Goal: Task Accomplishment & Management: Complete application form

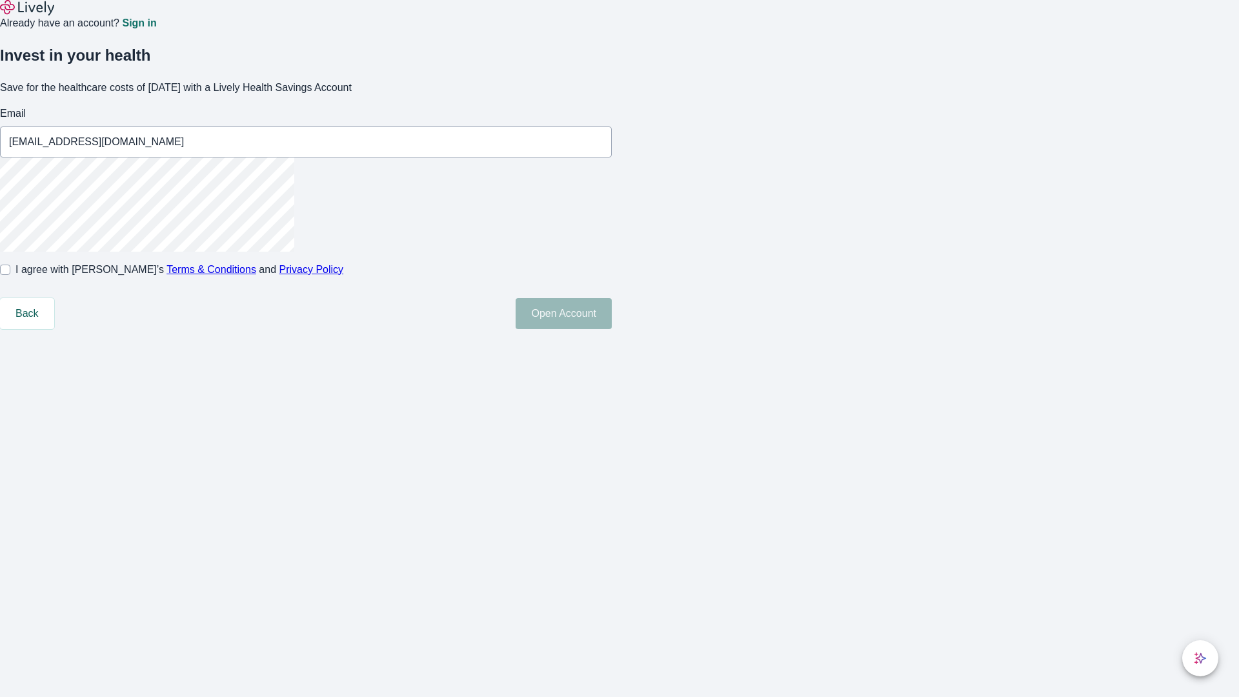
click at [10, 275] on input "I agree with Lively’s Terms & Conditions and Privacy Policy" at bounding box center [5, 270] width 10 height 10
checkbox input "true"
click at [612, 329] on button "Open Account" at bounding box center [564, 313] width 96 height 31
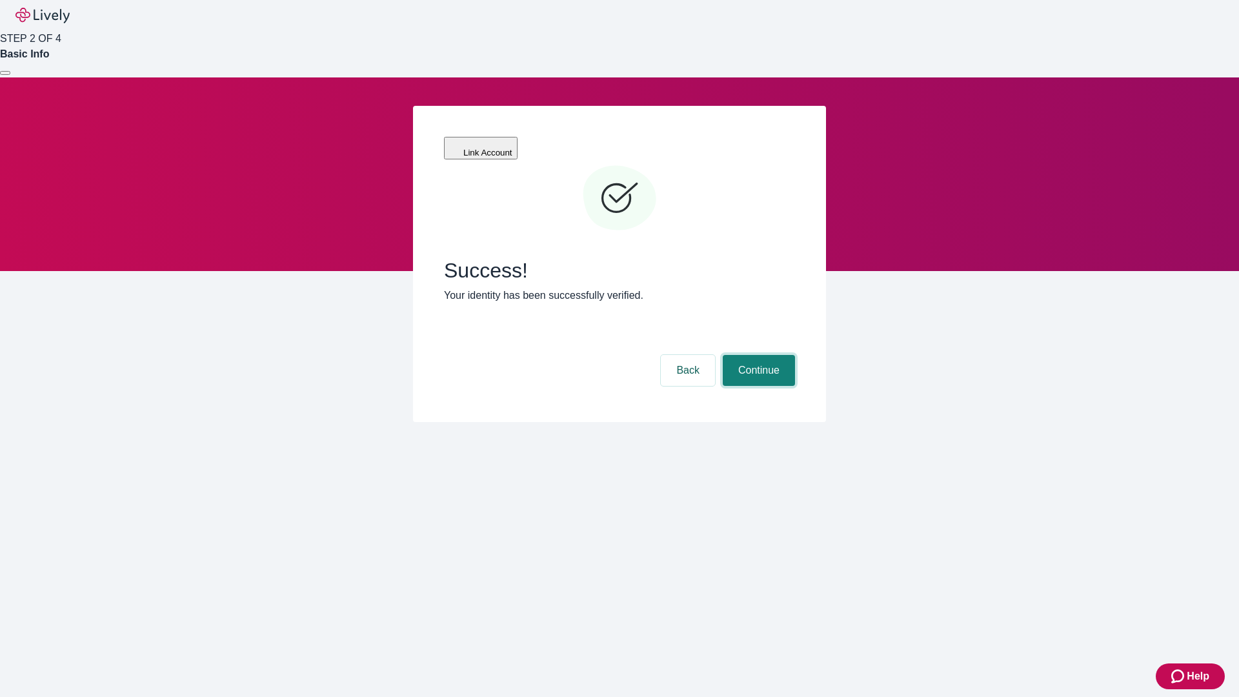
click at [757, 355] on button "Continue" at bounding box center [759, 370] width 72 height 31
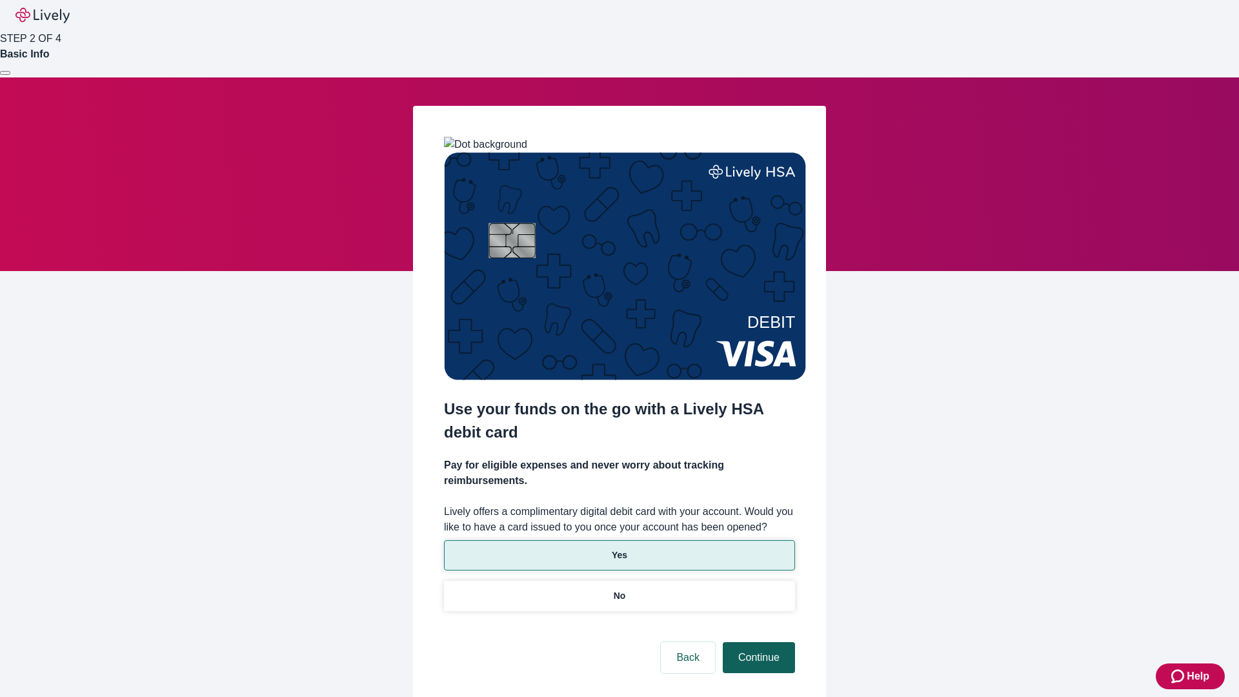
click at [619, 549] on p "Yes" at bounding box center [619, 556] width 15 height 14
click at [757, 642] on button "Continue" at bounding box center [759, 657] width 72 height 31
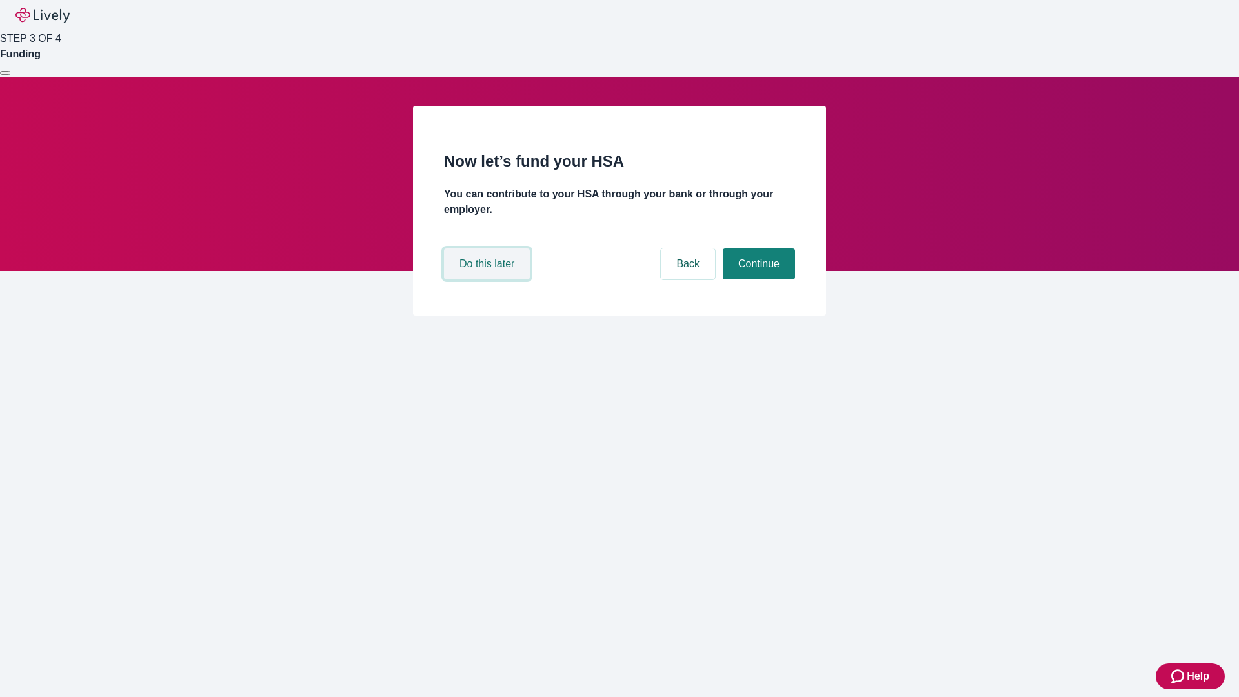
click at [489, 279] on button "Do this later" at bounding box center [487, 263] width 86 height 31
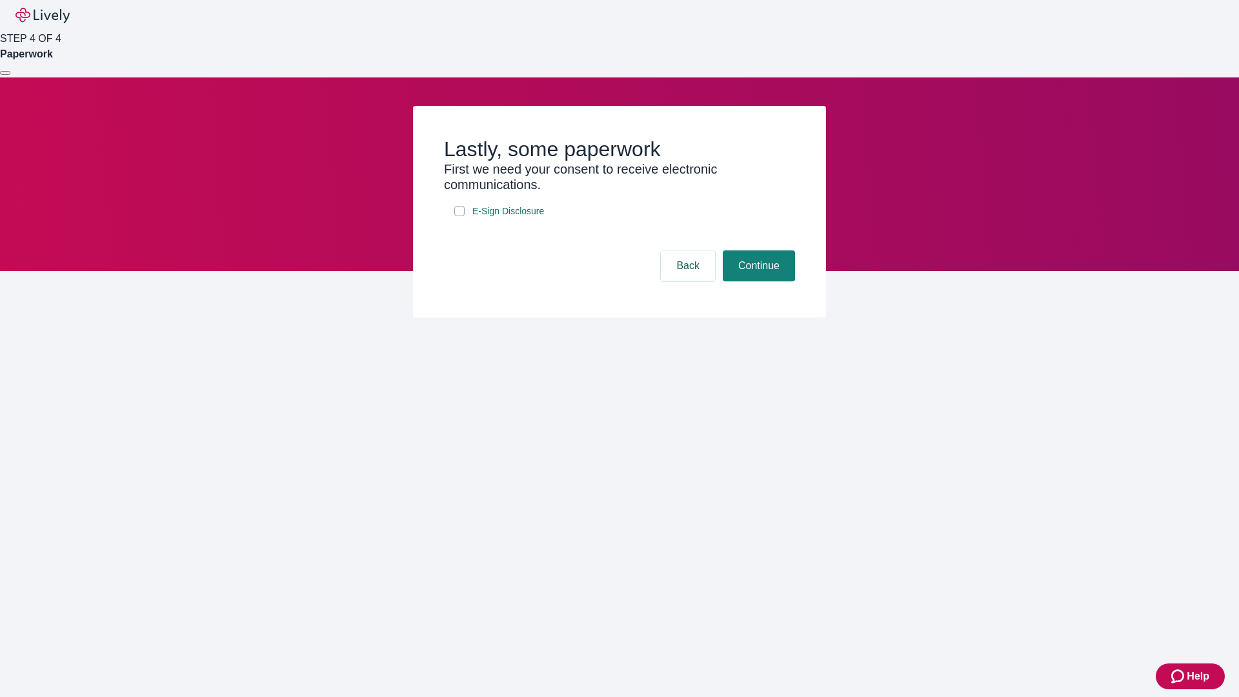
click at [459, 216] on input "E-Sign Disclosure" at bounding box center [459, 211] width 10 height 10
checkbox input "true"
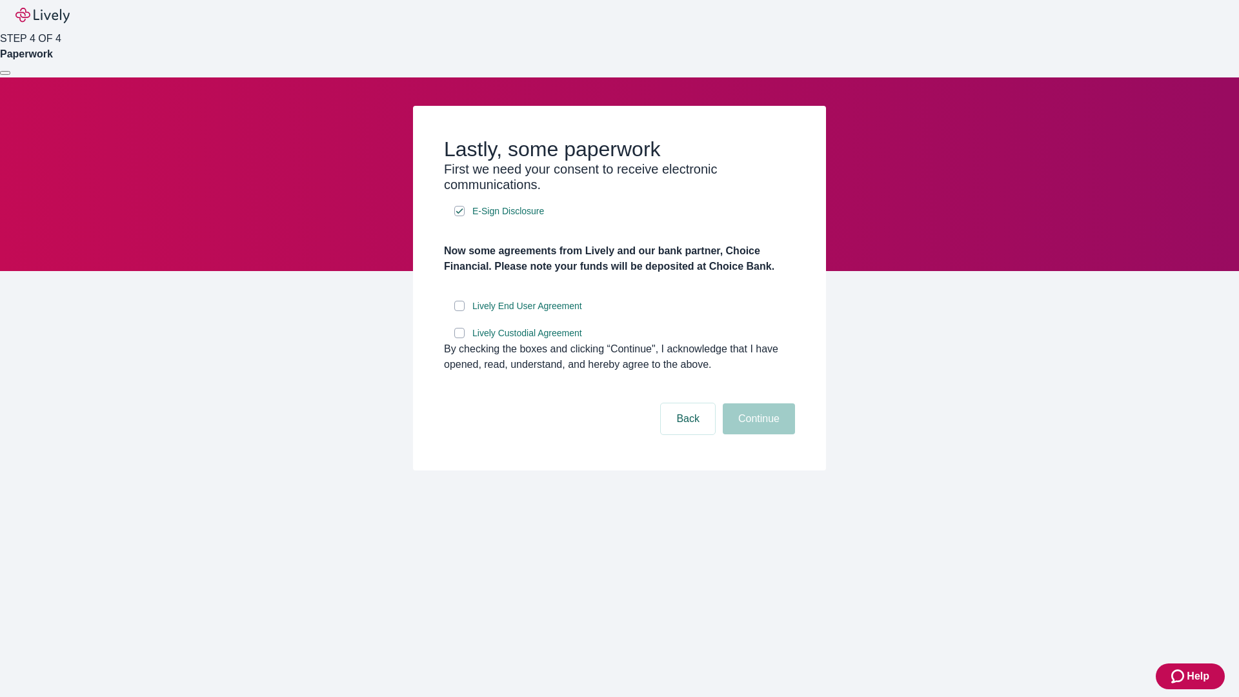
click at [459, 311] on input "Lively End User Agreement" at bounding box center [459, 306] width 10 height 10
checkbox input "true"
click at [459, 338] on input "Lively Custodial Agreement" at bounding box center [459, 333] width 10 height 10
checkbox input "true"
click at [757, 434] on button "Continue" at bounding box center [759, 418] width 72 height 31
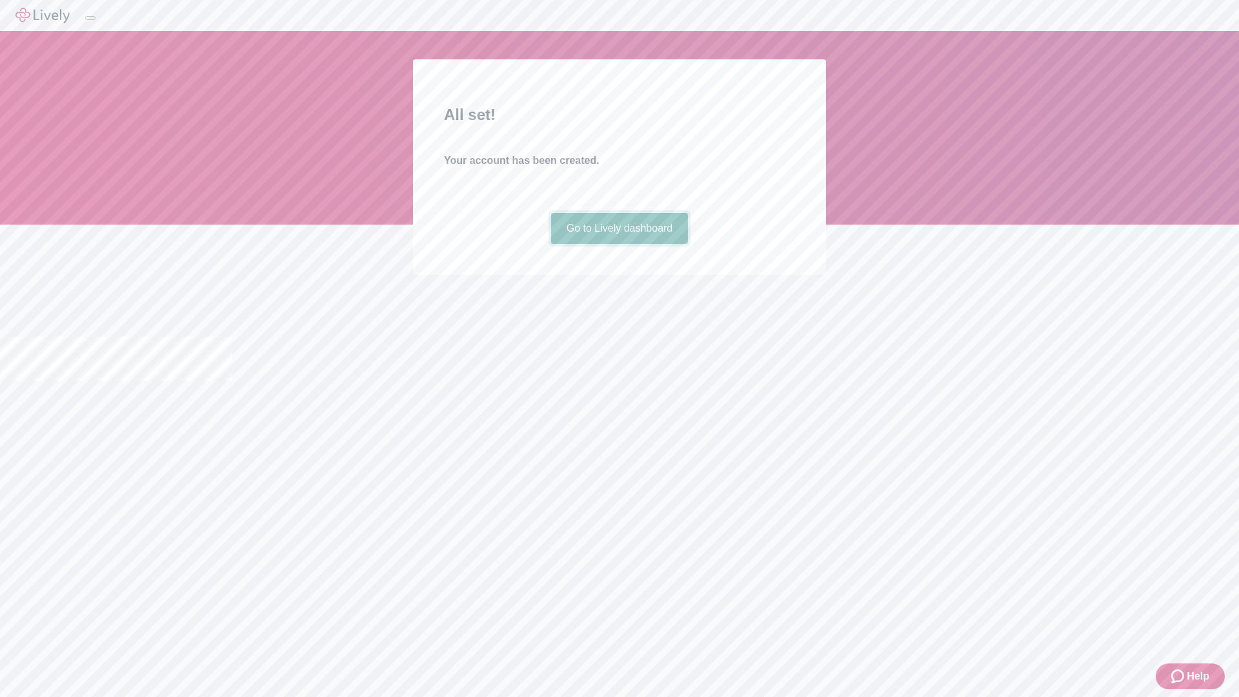
click at [619, 244] on link "Go to Lively dashboard" at bounding box center [619, 228] width 137 height 31
